Goal: Information Seeking & Learning: Learn about a topic

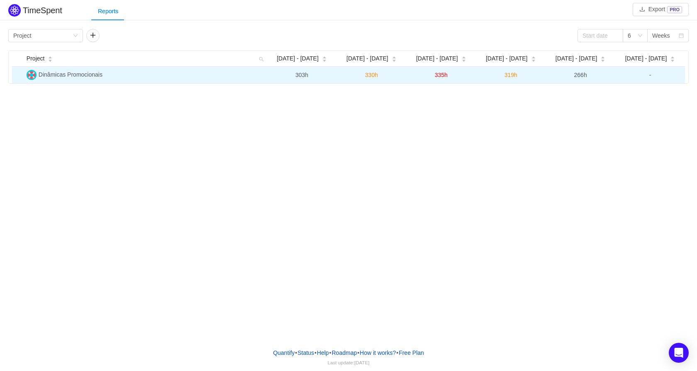
click at [54, 71] on span "Dinâmicas Promocionais" at bounding box center [71, 74] width 64 height 7
click at [297, 75] on span "303h" at bounding box center [301, 75] width 13 height 7
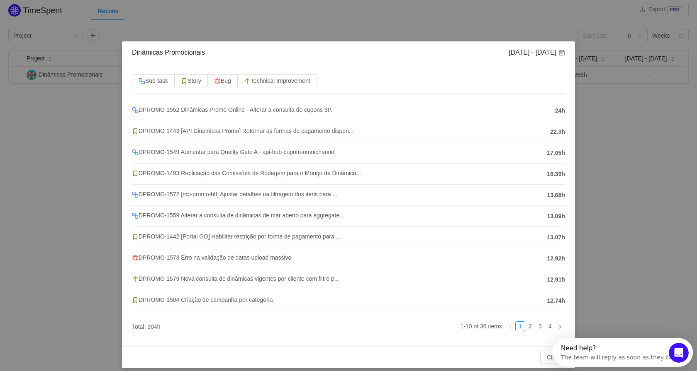
click at [675, 169] on div "Dinâmicas Promocionais [DATE] - [DATE] Sub-task Story Bug Technical Improvement…" at bounding box center [348, 185] width 697 height 371
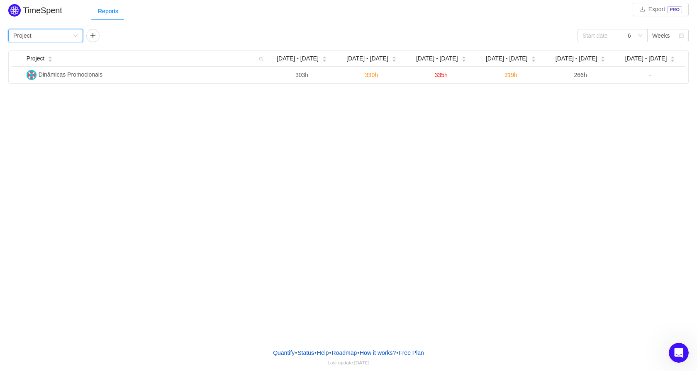
click at [76, 36] on icon "icon: down" at bounding box center [75, 35] width 4 height 3
click at [147, 29] on div "Group by Project 6 Weeks Project [DATE] - [DATE] Sep [DATE] - [DATE] - [DATE] -…" at bounding box center [348, 55] width 697 height 57
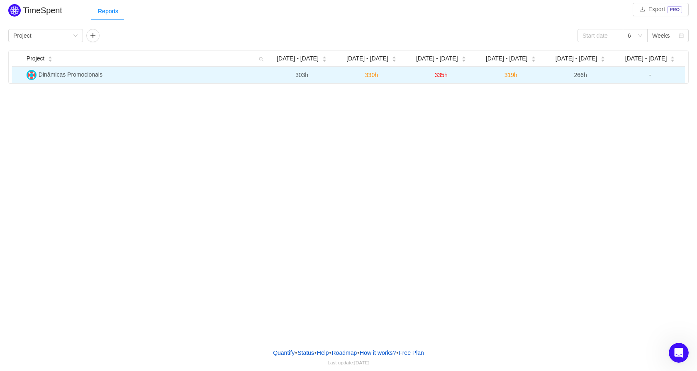
click at [69, 75] on span "Dinâmicas Promocionais" at bounding box center [71, 74] width 64 height 7
click at [374, 70] on td "330h" at bounding box center [371, 75] width 70 height 17
click at [373, 75] on span "330h" at bounding box center [371, 75] width 13 height 7
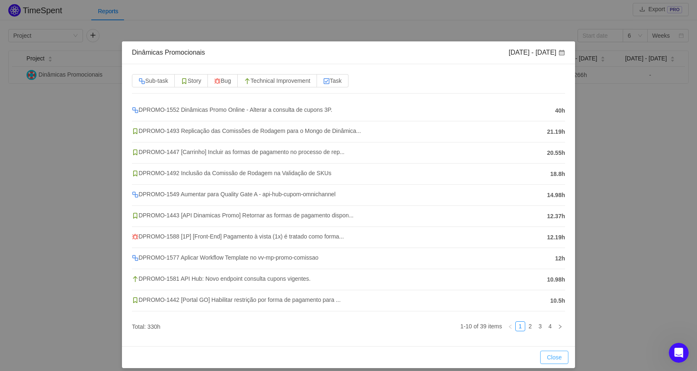
click at [554, 357] on button "Close" at bounding box center [554, 357] width 28 height 13
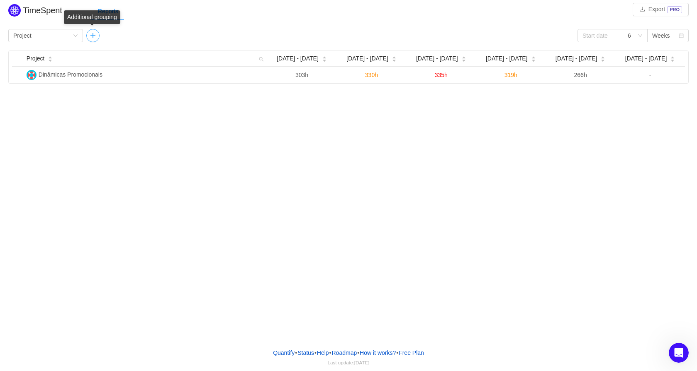
click at [98, 36] on button "button" at bounding box center [92, 35] width 13 height 13
click at [152, 36] on icon "icon: down" at bounding box center [153, 35] width 5 height 5
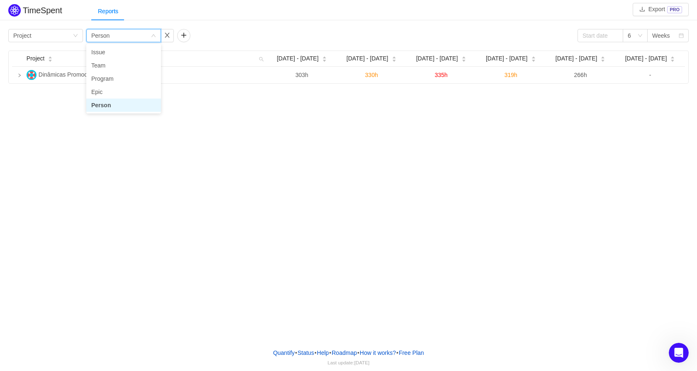
click at [210, 22] on div "TimeSpent Export PRO Reports Group by Project Group by Person 6 Weeks Project […" at bounding box center [348, 43] width 697 height 82
click at [129, 36] on div "Group by Person" at bounding box center [120, 35] width 59 height 12
click at [108, 104] on li "Person" at bounding box center [123, 105] width 75 height 13
click at [108, 104] on div "TimeSpent Export PRO Reports Group by Project Group by Person 6 Weeks Project […" at bounding box center [348, 171] width 697 height 342
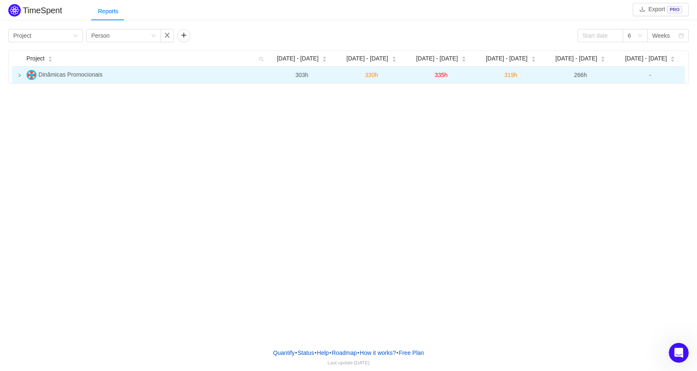
click at [22, 76] on td at bounding box center [17, 75] width 11 height 17
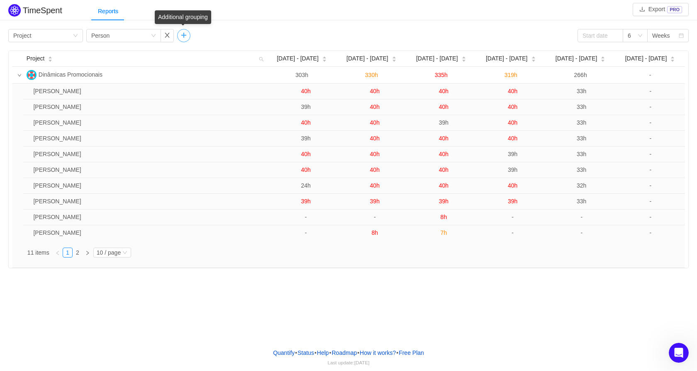
click at [182, 38] on button "button" at bounding box center [183, 35] width 13 height 13
click at [244, 34] on icon "icon: down" at bounding box center [244, 35] width 5 height 5
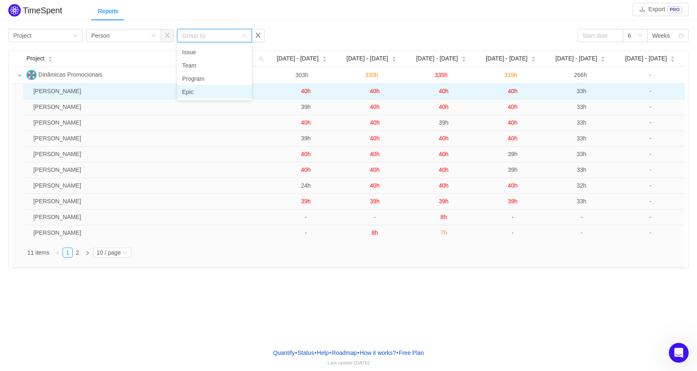
click at [214, 94] on li "Epic" at bounding box center [214, 91] width 75 height 13
click at [29, 92] on icon "icon: right" at bounding box center [31, 92] width 4 height 4
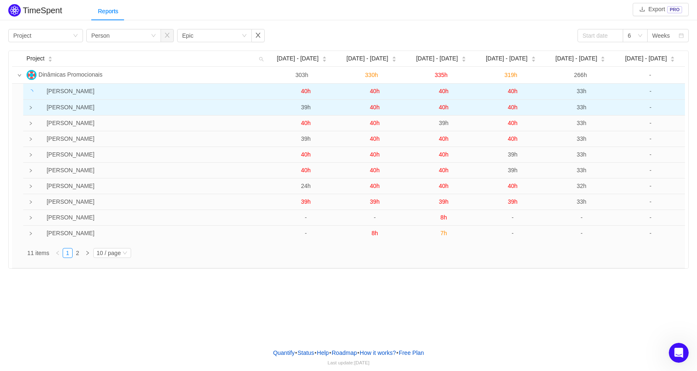
click at [30, 108] on icon "icon: right" at bounding box center [31, 107] width 2 height 3
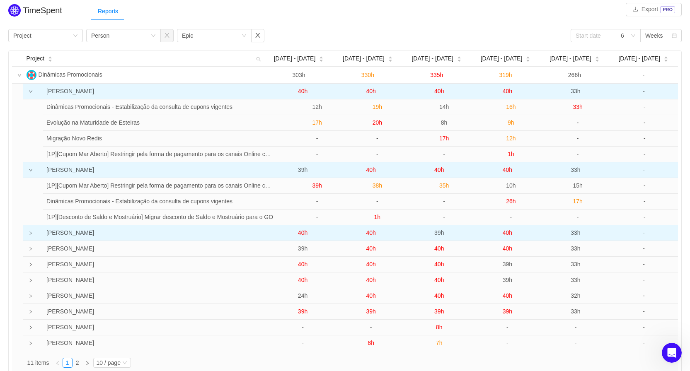
click at [29, 235] on icon "icon: right" at bounding box center [31, 233] width 4 height 4
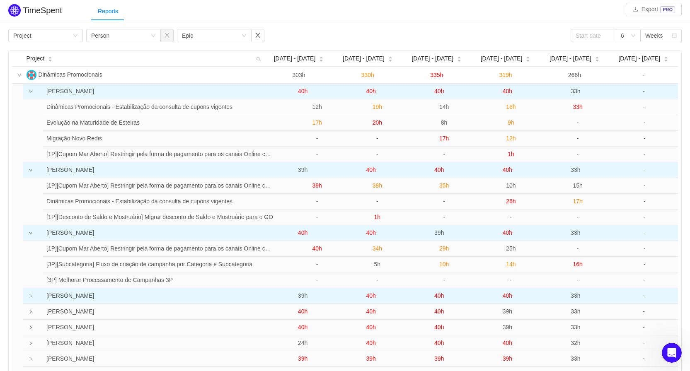
click at [28, 299] on td at bounding box center [26, 297] width 7 height 16
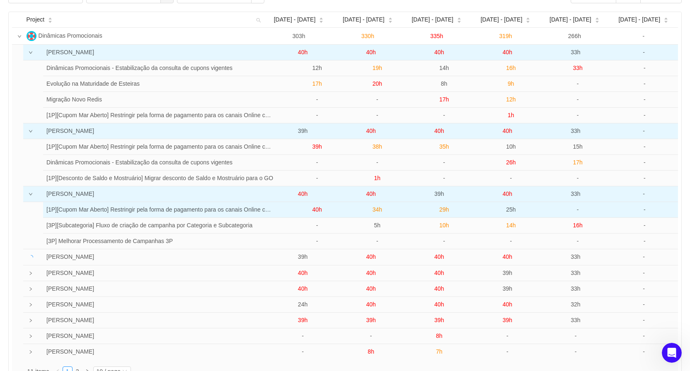
scroll to position [83, 0]
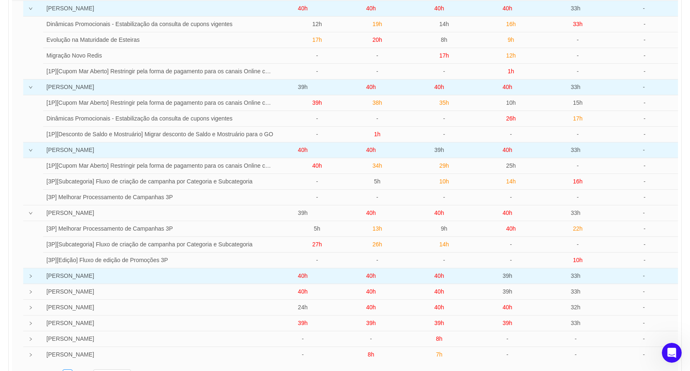
click at [27, 274] on td at bounding box center [26, 277] width 7 height 16
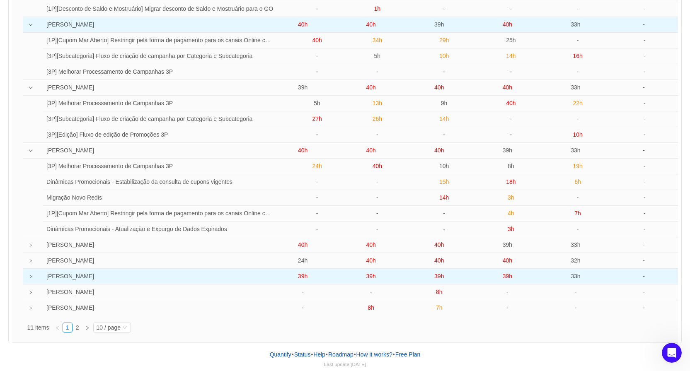
scroll to position [211, 0]
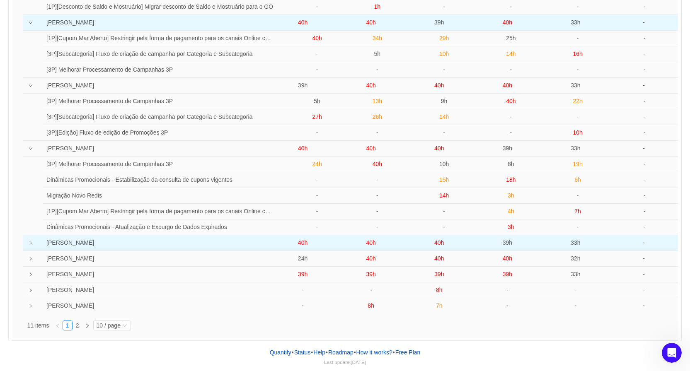
click at [29, 243] on icon "icon: right" at bounding box center [31, 243] width 4 height 4
click at [35, 247] on td "[PERSON_NAME]" at bounding box center [149, 243] width 239 height 16
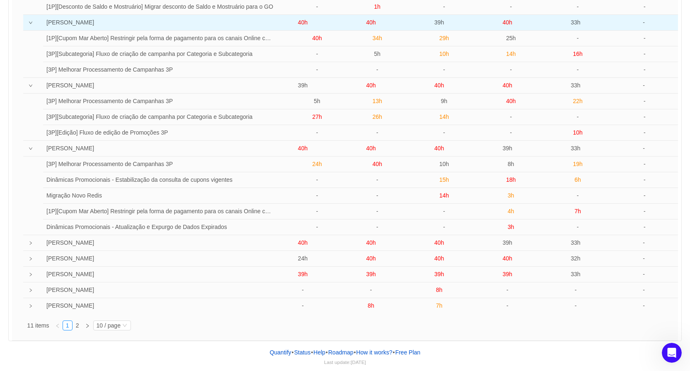
click at [27, 243] on td at bounding box center [26, 243] width 7 height 16
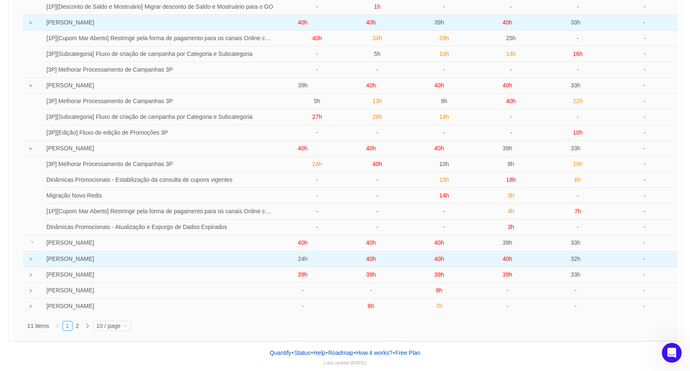
click at [31, 261] on icon "icon: right" at bounding box center [30, 259] width 2 height 3
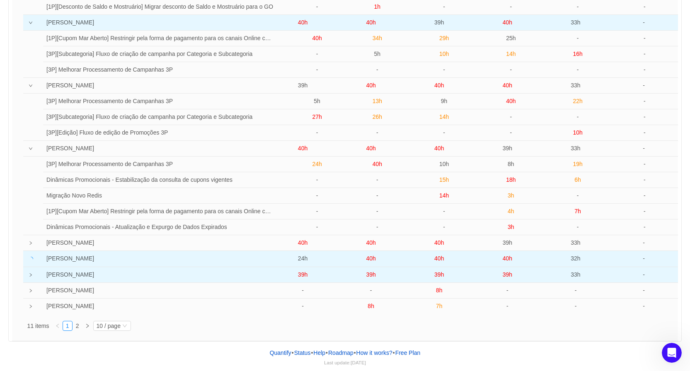
click at [29, 275] on icon "icon: right" at bounding box center [31, 275] width 4 height 4
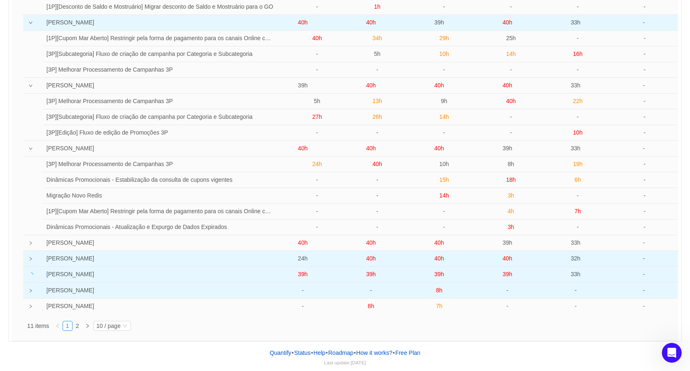
click at [31, 291] on icon "icon: right" at bounding box center [31, 291] width 4 height 4
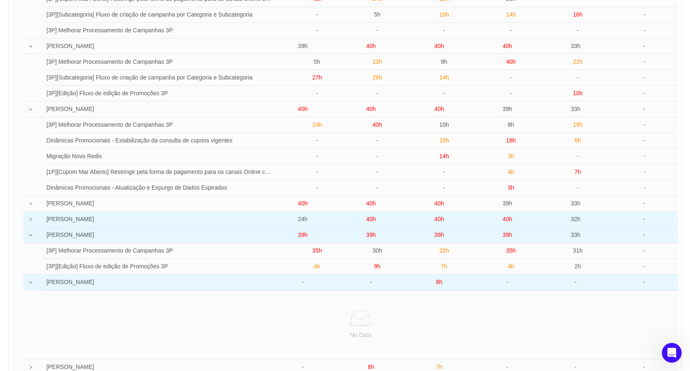
scroll to position [294, 0]
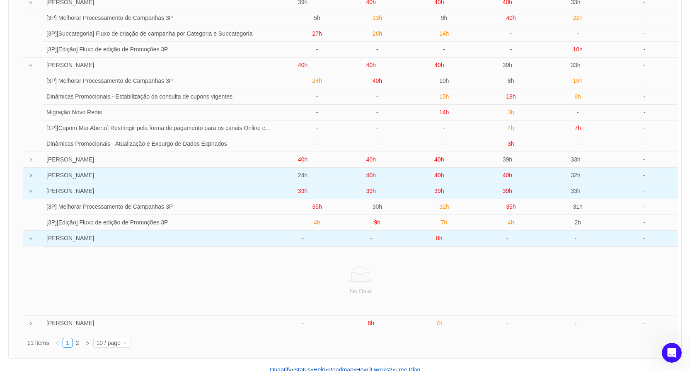
click at [31, 239] on icon "icon: down" at bounding box center [31, 239] width 4 height 4
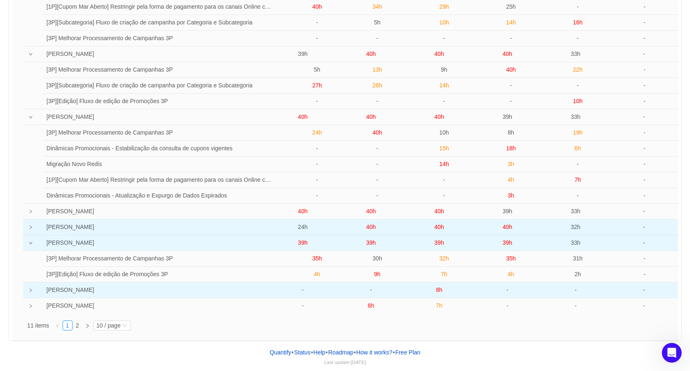
scroll to position [243, 0]
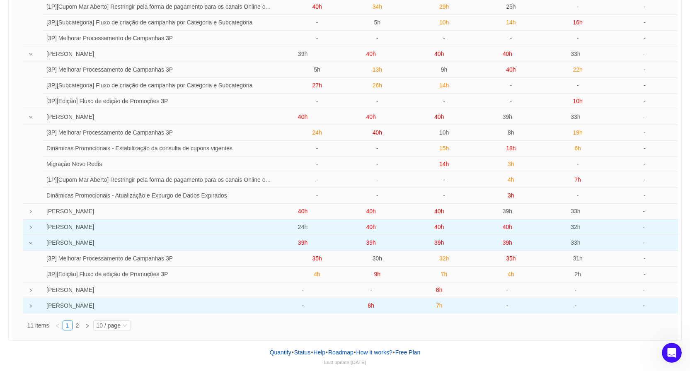
click at [31, 307] on icon "icon: right" at bounding box center [31, 306] width 4 height 4
click at [31, 228] on icon "icon: right" at bounding box center [31, 228] width 4 height 4
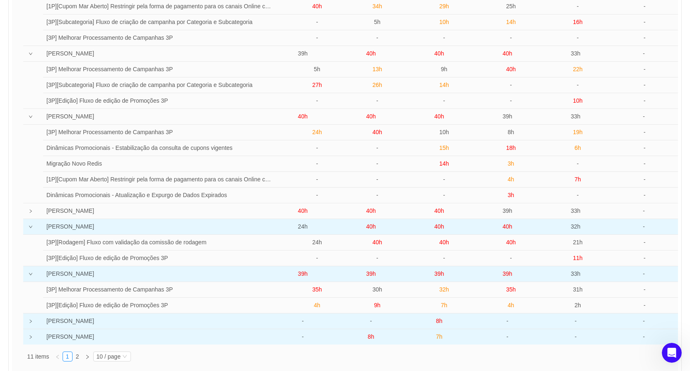
scroll to position [274, 0]
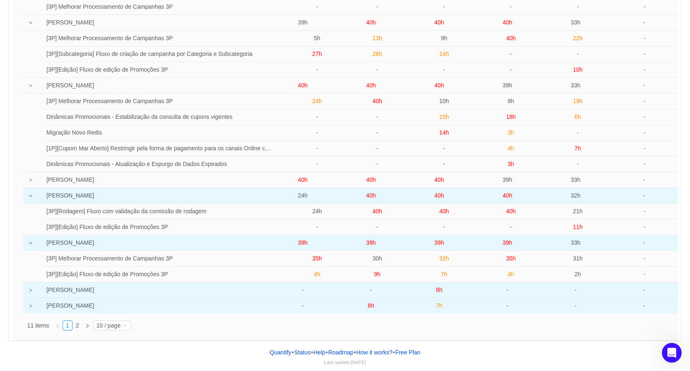
click at [32, 292] on icon "icon: right" at bounding box center [31, 291] width 4 height 4
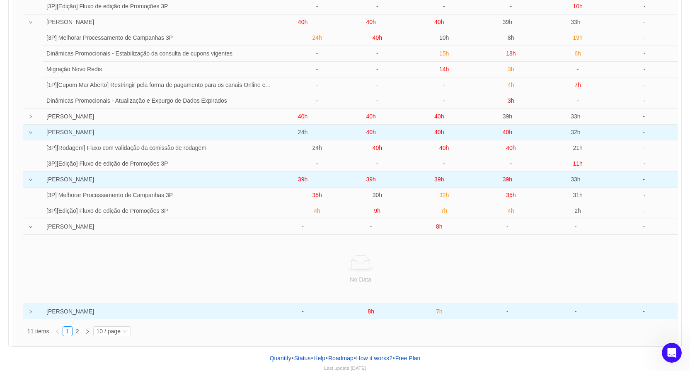
scroll to position [343, 0]
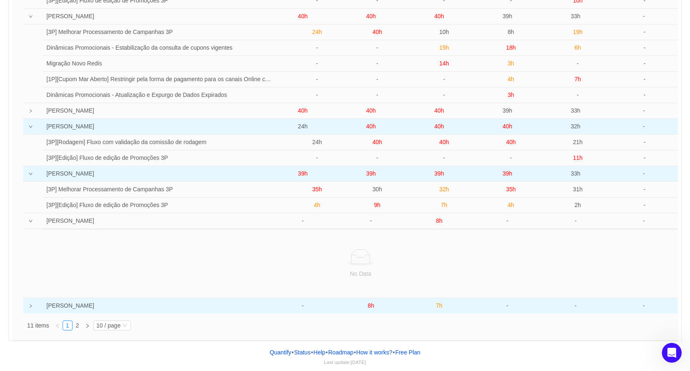
click at [30, 309] on td at bounding box center [26, 306] width 7 height 15
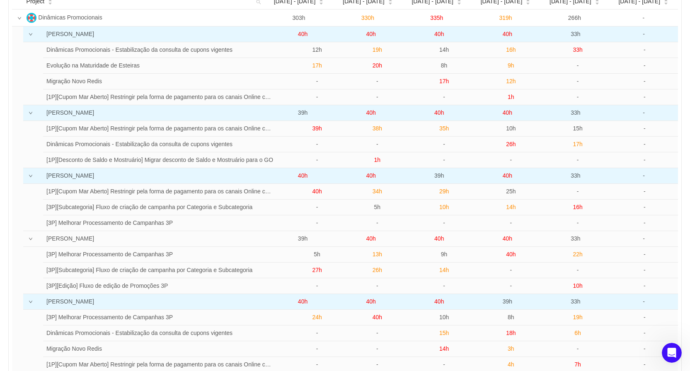
scroll to position [0, 0]
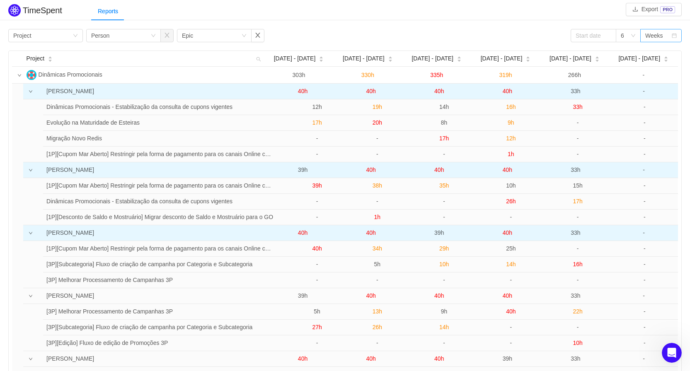
click at [672, 32] on div "Weeks" at bounding box center [661, 35] width 41 height 13
click at [663, 66] on li "Months" at bounding box center [661, 65] width 41 height 13
